Goal: Find specific page/section: Find specific page/section

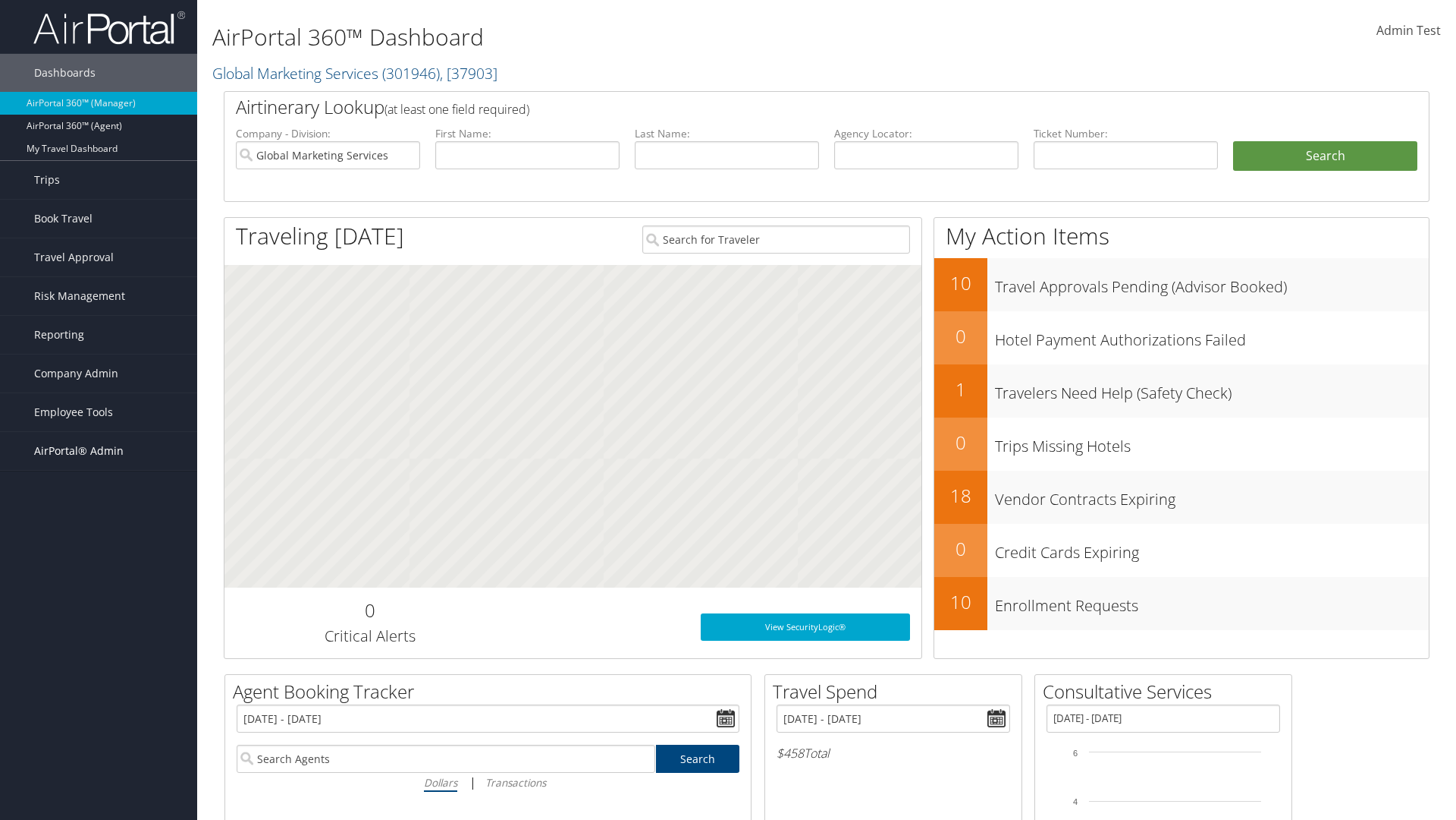
click at [99, 451] on span "AirPortal® Admin" at bounding box center [78, 450] width 90 height 38
click at [99, 504] on link "Vendor Profiles" at bounding box center [99, 504] width 197 height 23
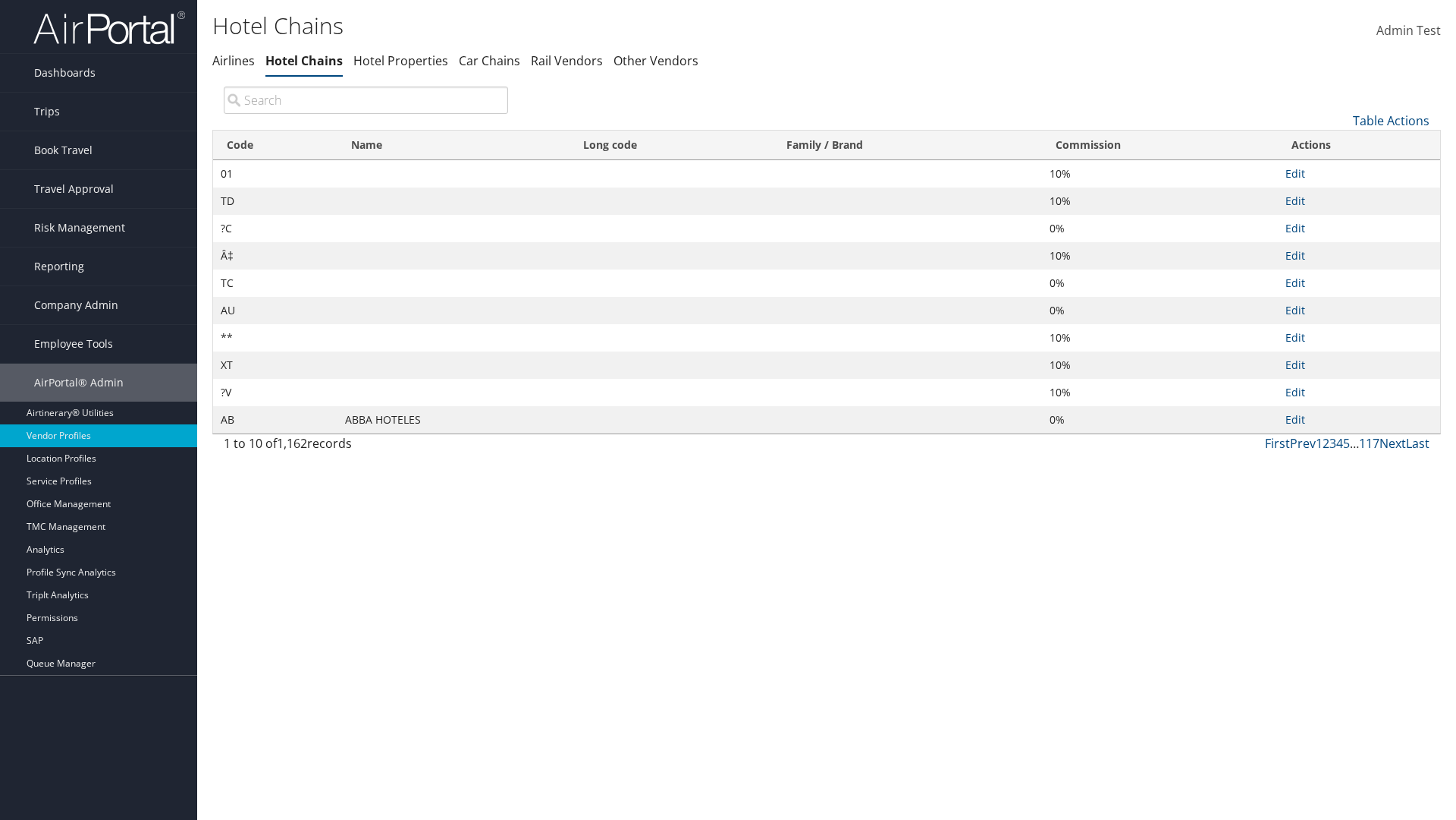
click at [1160, 145] on th "Commission" at bounding box center [1160, 146] width 236 height 30
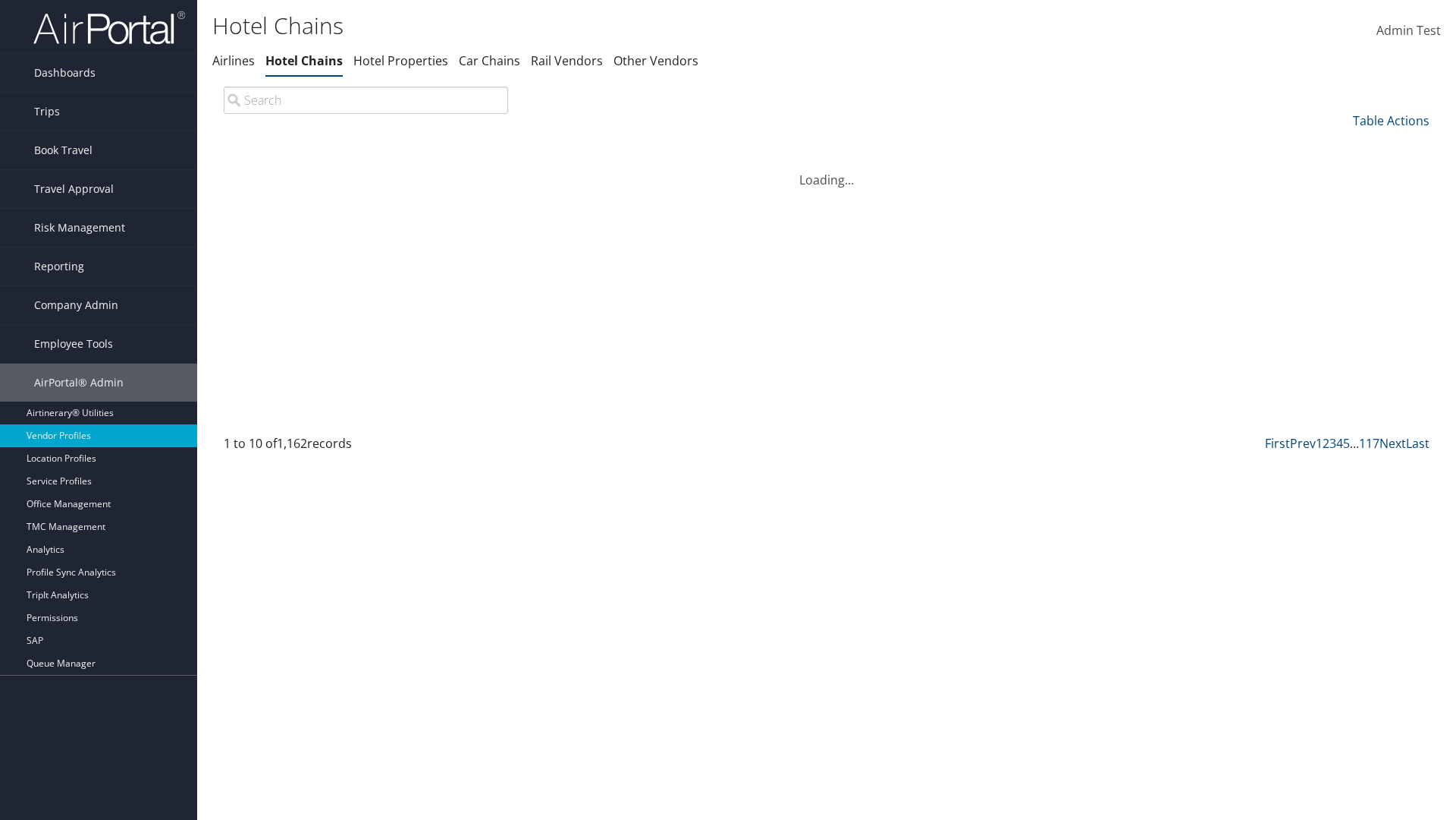
click at [453, 145] on th "Name" at bounding box center [453, 146] width 232 height 30
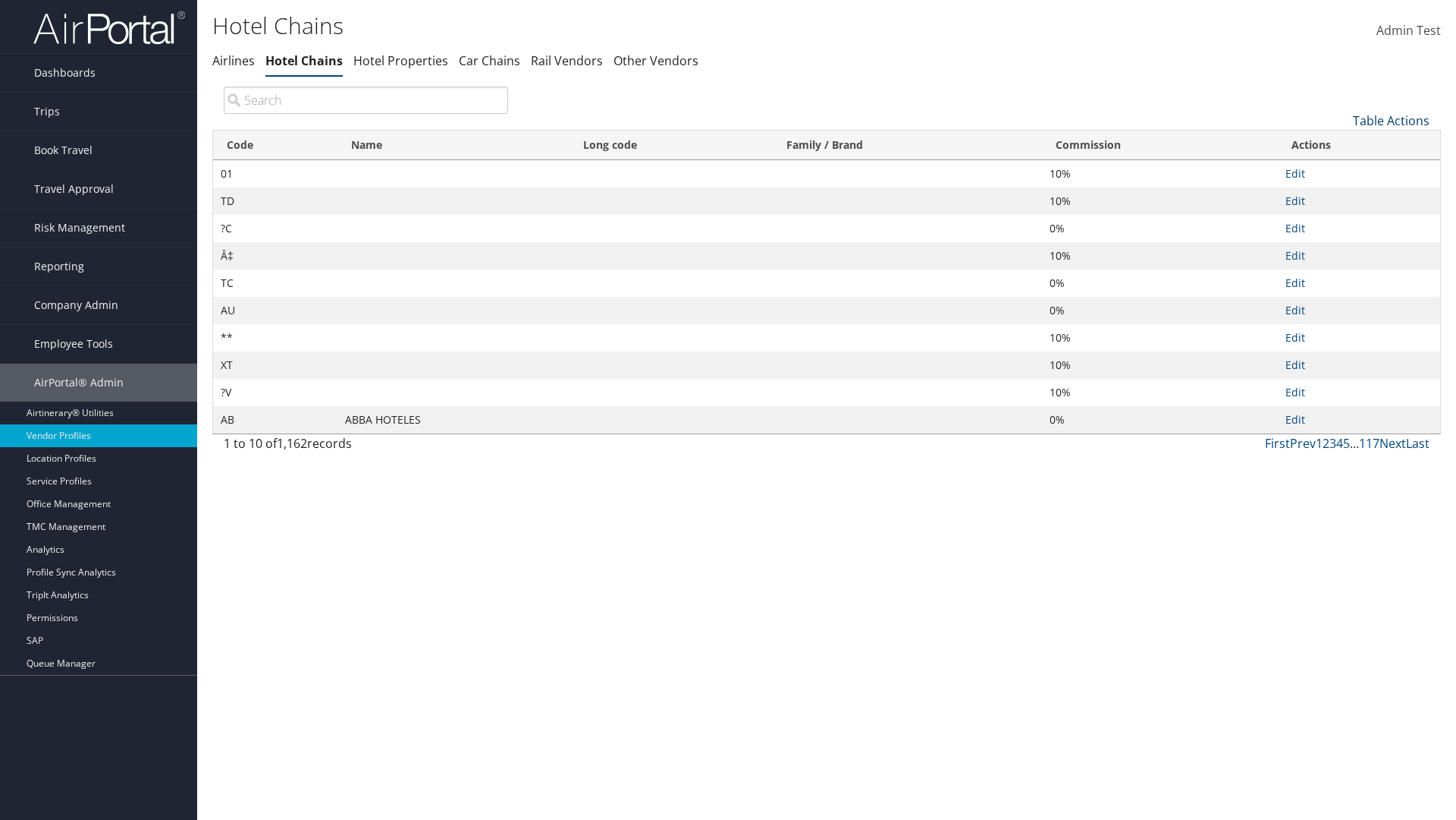
click at [453, 145] on th "Name" at bounding box center [453, 146] width 232 height 30
click at [1391, 120] on link "Table Actions" at bounding box center [1391, 120] width 77 height 17
click at [1340, 221] on link "Page Length" at bounding box center [1340, 222] width 200 height 26
click at [1340, 171] on link "25" at bounding box center [1340, 172] width 200 height 26
